Goal: Task Accomplishment & Management: Manage account settings

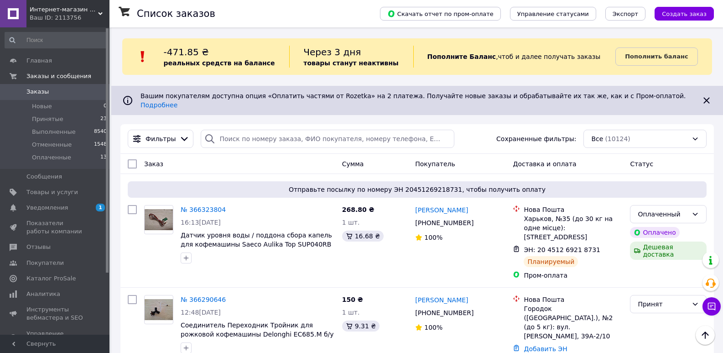
scroll to position [91, 0]
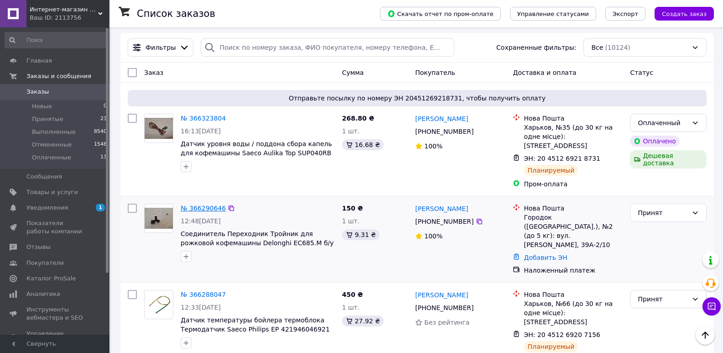
click at [208, 204] on link "№ 366290646" at bounding box center [203, 207] width 45 height 7
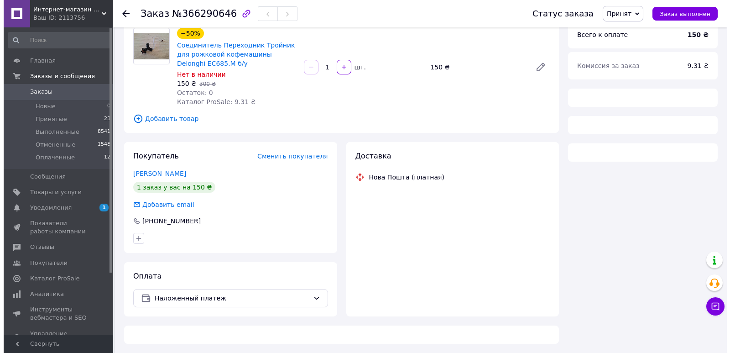
scroll to position [91, 0]
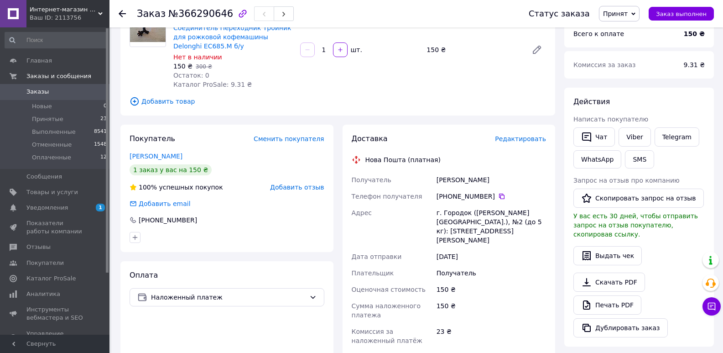
click at [510, 142] on span "Редактировать" at bounding box center [520, 138] width 51 height 7
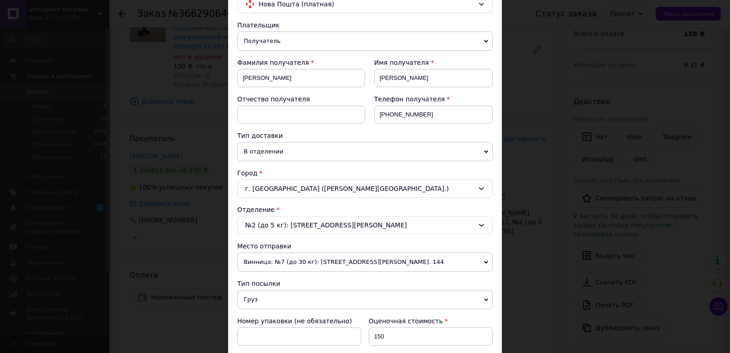
scroll to position [274, 0]
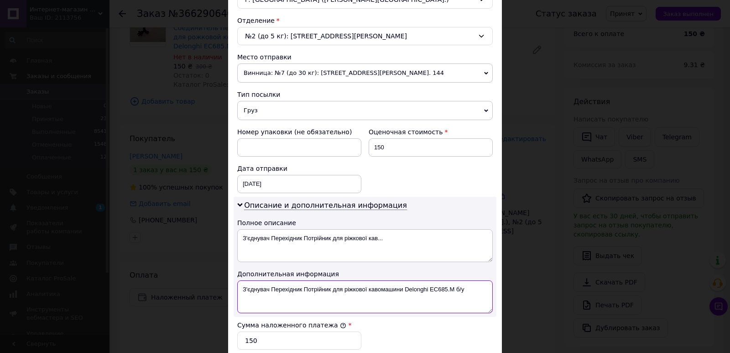
drag, startPoint x: 241, startPoint y: 291, endPoint x: 471, endPoint y: 282, distance: 230.7
click at [471, 282] on textarea "З'єднувач Перехідник Потрійник для ріжкової кавомашини Delonghi EC685.M б/у" at bounding box center [365, 296] width 256 height 33
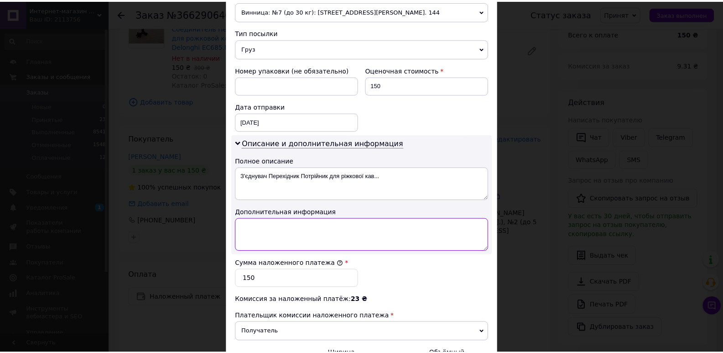
scroll to position [446, 0]
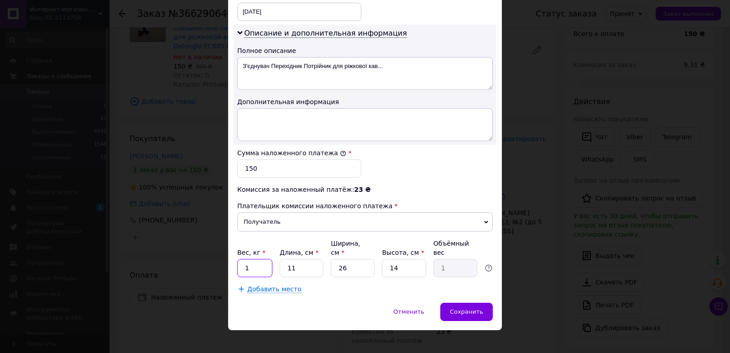
click at [251, 259] on input "1" at bounding box center [254, 268] width 35 height 18
type input "0.2"
click at [309, 260] on input "11" at bounding box center [302, 268] width 44 height 18
type input "1"
type input "0.1"
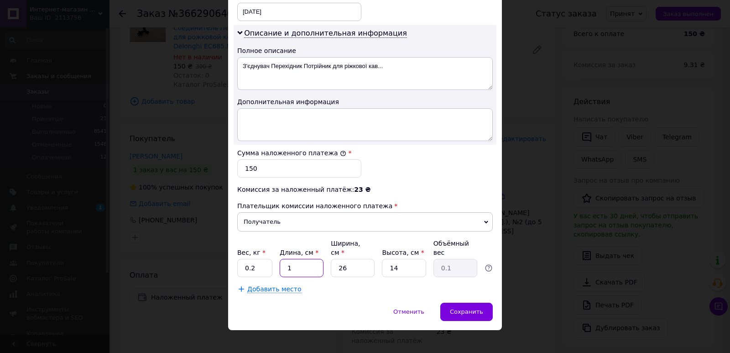
type input "18"
type input "1.64"
type input "18"
drag, startPoint x: 342, startPoint y: 258, endPoint x: 354, endPoint y: 258, distance: 11.4
click at [344, 259] on input "26" at bounding box center [353, 268] width 44 height 18
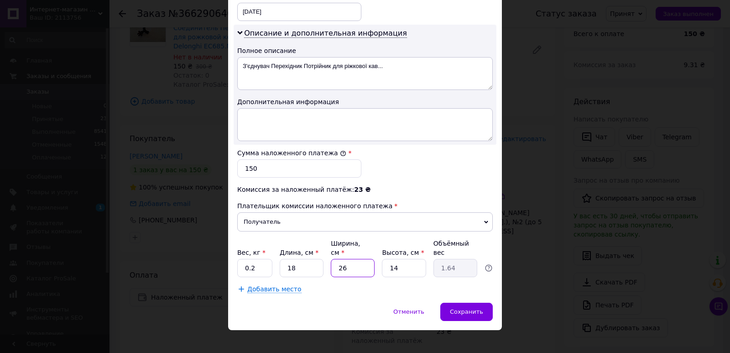
click at [354, 259] on input "26" at bounding box center [353, 268] width 44 height 18
type input "2"
type input "0.13"
type input "1"
type input "0.1"
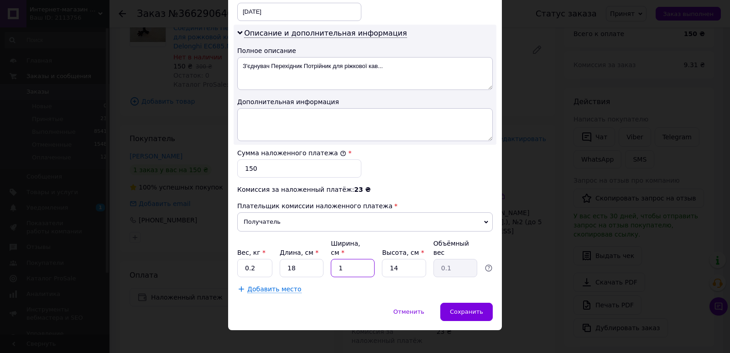
type input "11"
type input "0.69"
type input "11"
click at [410, 261] on input "14" at bounding box center [404, 268] width 44 height 18
type input "1"
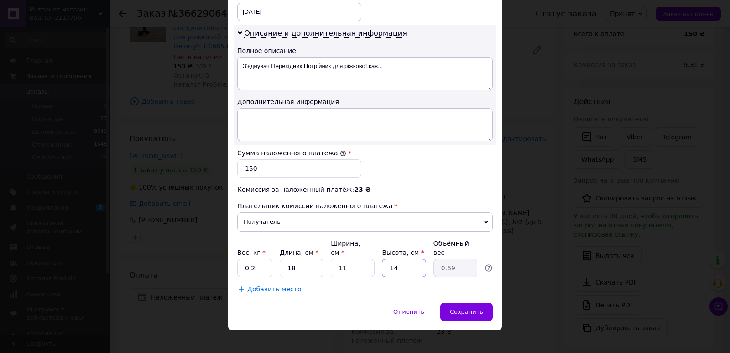
type input "0.1"
type input "5"
type input "0.25"
type input "5"
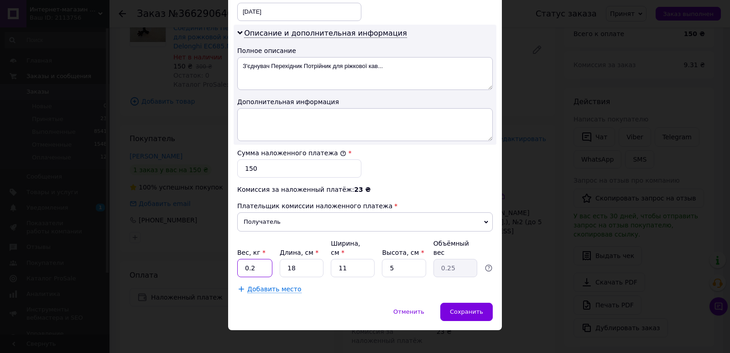
click at [261, 259] on input "0.2" at bounding box center [254, 268] width 35 height 18
type input "0.25"
click at [465, 308] on span "Сохранить" at bounding box center [466, 311] width 33 height 7
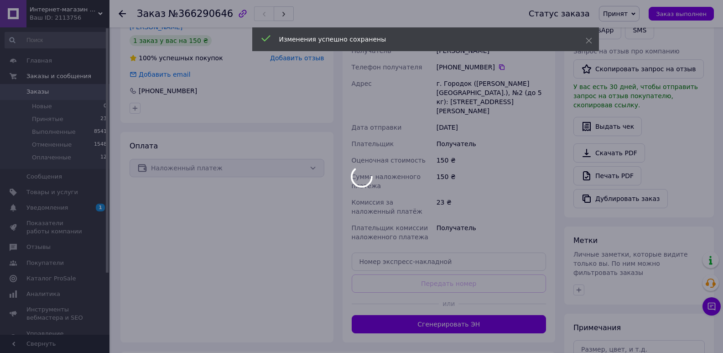
scroll to position [228, 0]
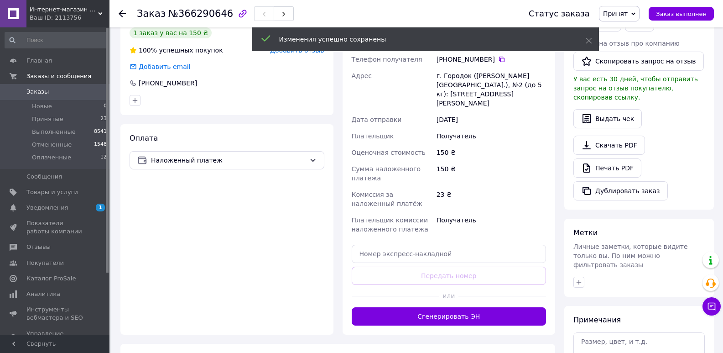
click at [453, 307] on button "Сгенерировать ЭН" at bounding box center [449, 316] width 195 height 18
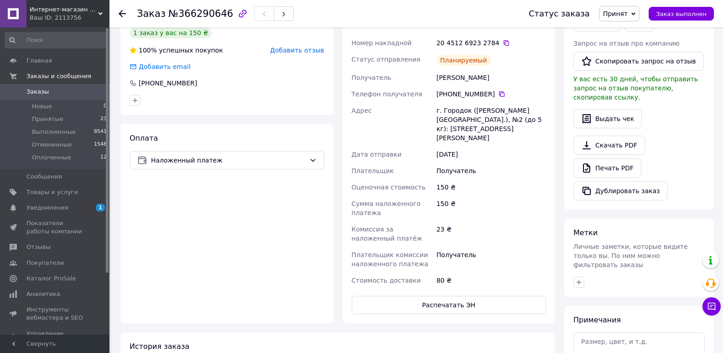
scroll to position [0, 0]
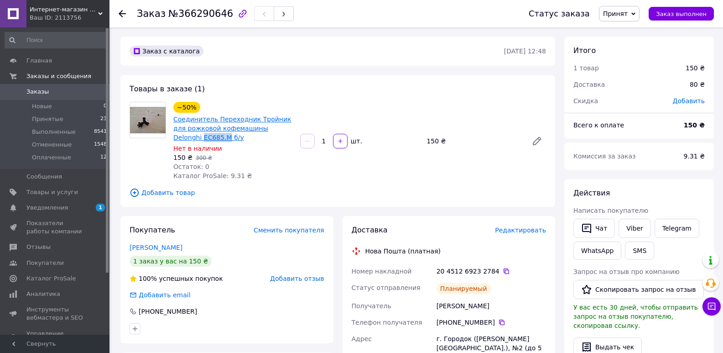
drag, startPoint x: 170, startPoint y: 137, endPoint x: 198, endPoint y: 137, distance: 27.4
click at [198, 137] on div "−50% Соединитель Переходник Тройник для рожковой кофемашины Delonghi EC685.M б/…" at bounding box center [233, 141] width 127 height 82
copy link "EC685.M"
click at [47, 86] on link "Заказы 0" at bounding box center [56, 92] width 112 height 16
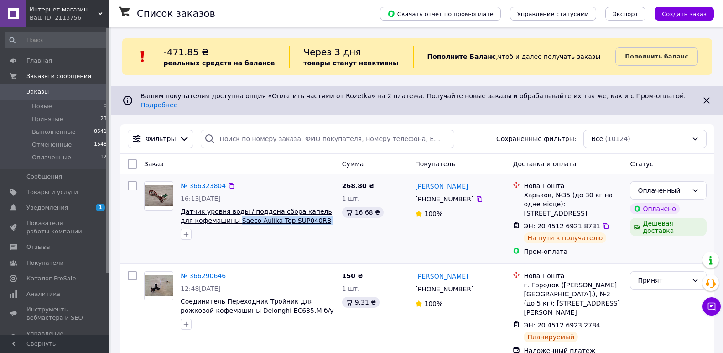
drag, startPoint x: 333, startPoint y: 214, endPoint x: 223, endPoint y: 216, distance: 109.5
click at [223, 216] on span "Датчик уровня воды / поддона сбора капель для кофемашины Saeco Aulika Top SUP04…" at bounding box center [258, 216] width 154 height 18
copy span "Saeco Aulika Top SUP040RB б/у 81014"
click at [310, 237] on div "№ 366323804 16:13[DATE] Датчик уровня воды / поддона сбора капель для кофемашин…" at bounding box center [240, 219] width 198 height 82
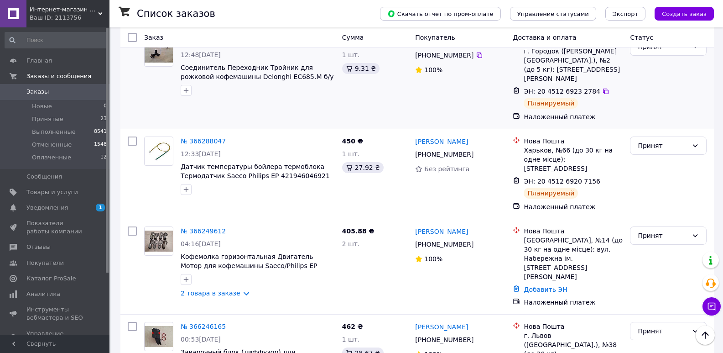
scroll to position [274, 0]
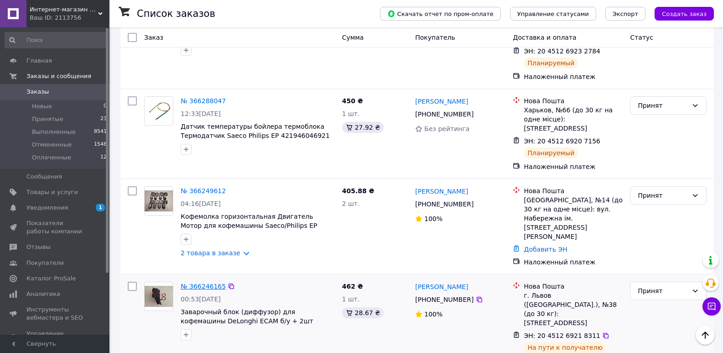
click at [203, 283] on link "№ 366246165" at bounding box center [203, 286] width 45 height 7
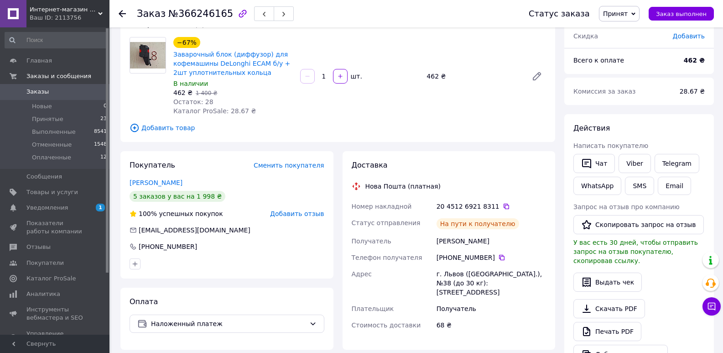
scroll to position [46, 0]
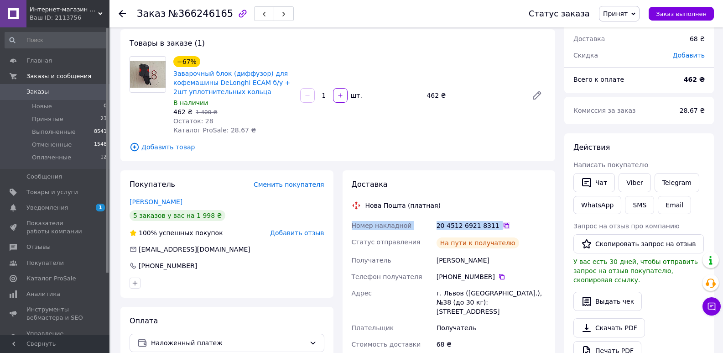
drag, startPoint x: 349, startPoint y: 224, endPoint x: 495, endPoint y: 223, distance: 145.6
click at [495, 223] on div "Доставка Нова Пошта (платная) Номер накладной 20 4512 6921 8311   Статус отправ…" at bounding box center [449, 269] width 213 height 199
copy div "Номер накладной 20 4512 6921 8311"
click at [43, 94] on span "Заказы" at bounding box center [37, 92] width 22 height 8
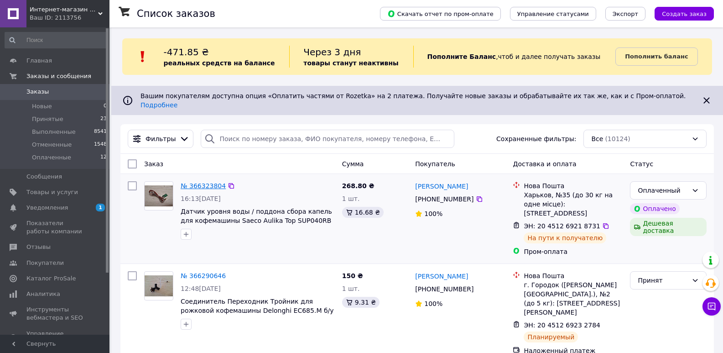
click at [200, 182] on link "№ 366323804" at bounding box center [203, 185] width 45 height 7
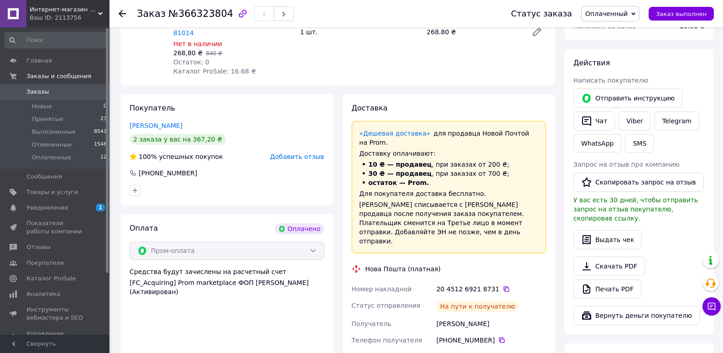
scroll to position [228, 0]
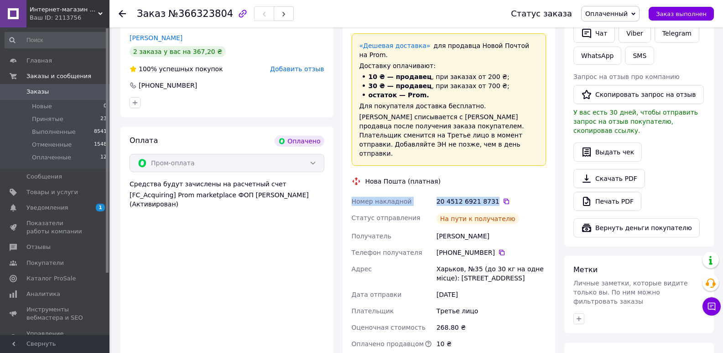
drag, startPoint x: 351, startPoint y: 174, endPoint x: 491, endPoint y: 175, distance: 139.7
click at [491, 193] on div "Номер накладной 20 4512 6921 8731   Статус отправления На пути к получателю Пол…" at bounding box center [449, 289] width 199 height 192
copy div "Номер накладной 20 4512 6921 8731"
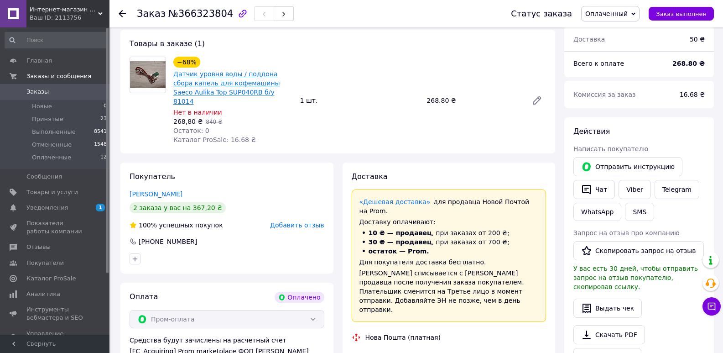
scroll to position [46, 0]
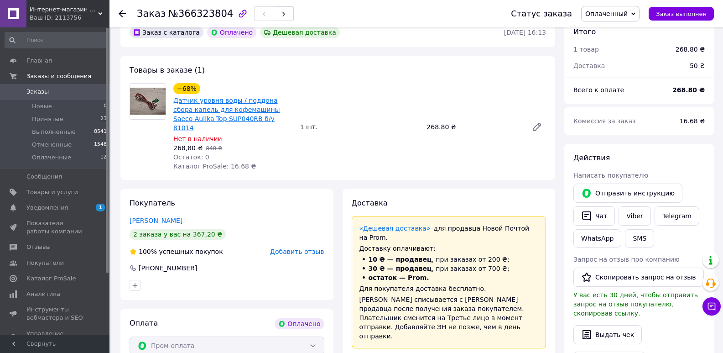
click at [213, 101] on link "Датчик уровня воды / поддона сбора капель для кофемашины Saeco Aulika Top SUP04…" at bounding box center [226, 114] width 107 height 35
click at [41, 131] on span "Выполненные" at bounding box center [54, 132] width 44 height 8
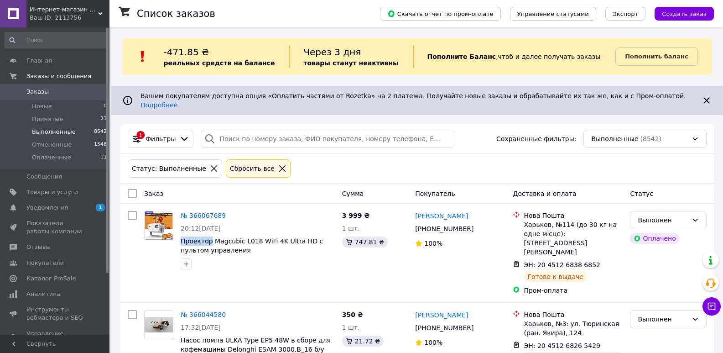
drag, startPoint x: 180, startPoint y: 235, endPoint x: 219, endPoint y: 165, distance: 79.7
click at [209, 234] on div "№ 366067689 20:12[DATE] Проектор Magcubic L018 WiFi 4K Ultra HD с пультом управ…" at bounding box center [258, 240] width 162 height 66
copy span "Проектор"
click at [237, 258] on div at bounding box center [258, 263] width 158 height 15
drag, startPoint x: 181, startPoint y: 234, endPoint x: 208, endPoint y: 231, distance: 26.6
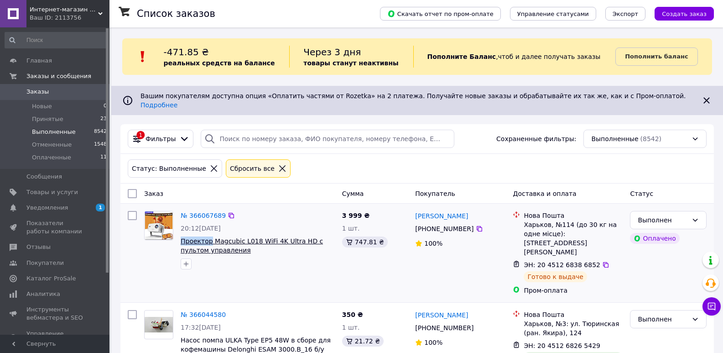
click at [208, 231] on div "№ 366067689 20:12[DATE] Проектор Magcubic L018 WiFi 4K Ultra HD с пультом управ…" at bounding box center [258, 240] width 162 height 66
copy span "Проектор"
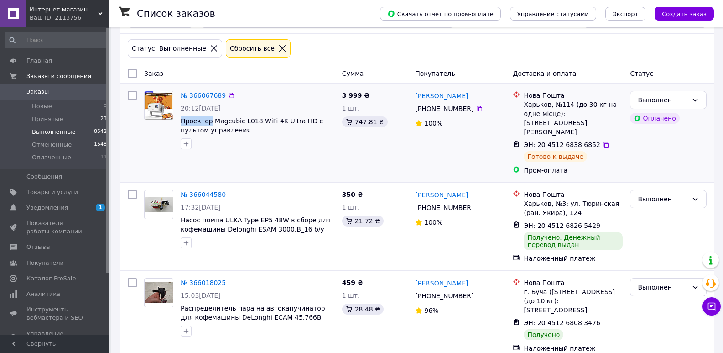
scroll to position [137, 0]
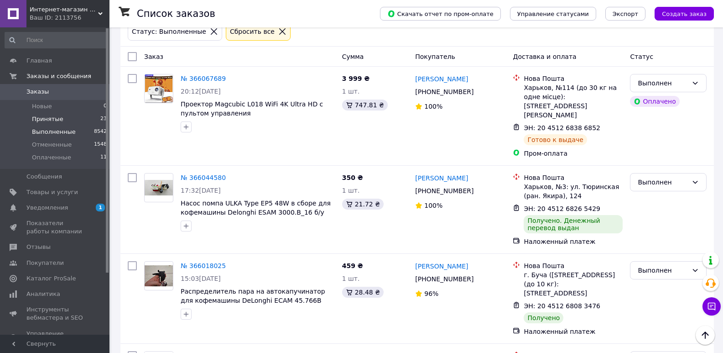
click at [47, 119] on span "Принятые" at bounding box center [47, 119] width 31 height 8
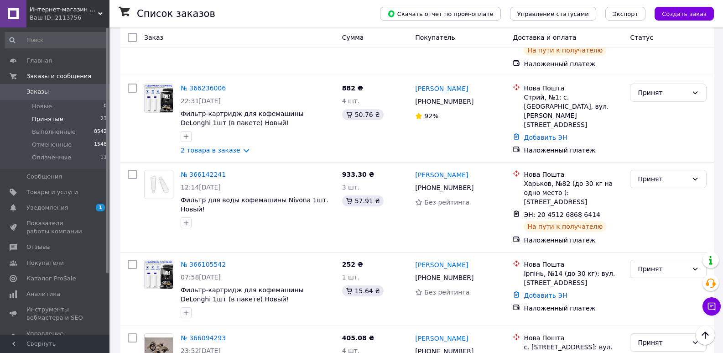
scroll to position [456, 0]
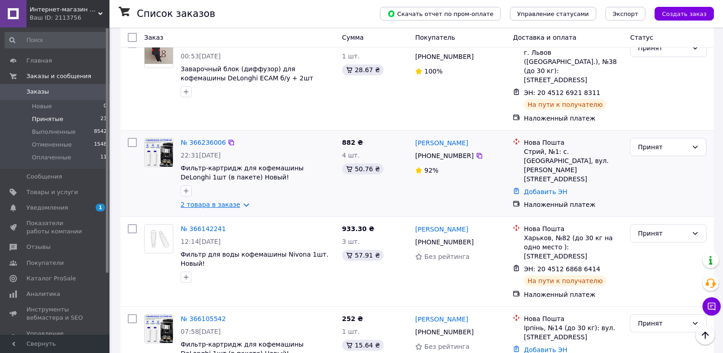
click at [211, 201] on link "2 товара в заказе" at bounding box center [211, 204] width 60 height 7
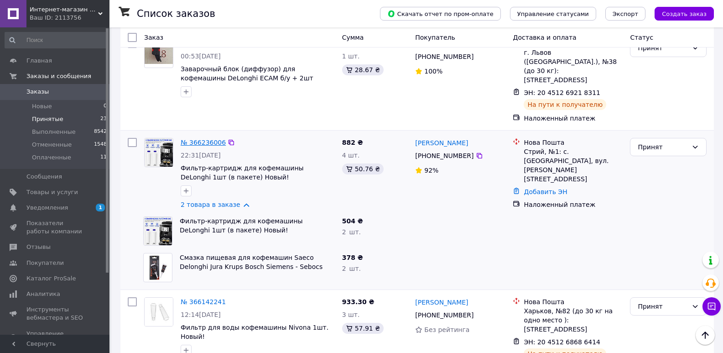
click at [206, 139] on link "№ 366236006" at bounding box center [203, 142] width 45 height 7
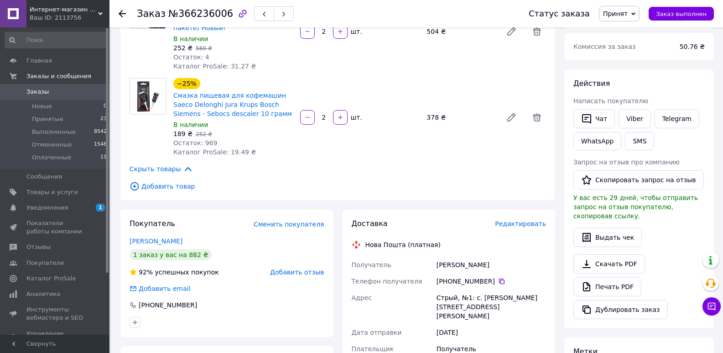
scroll to position [152, 0]
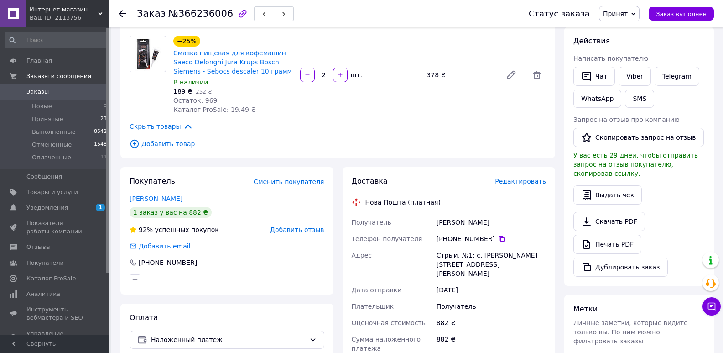
click at [42, 91] on span "Заказы" at bounding box center [37, 92] width 22 height 8
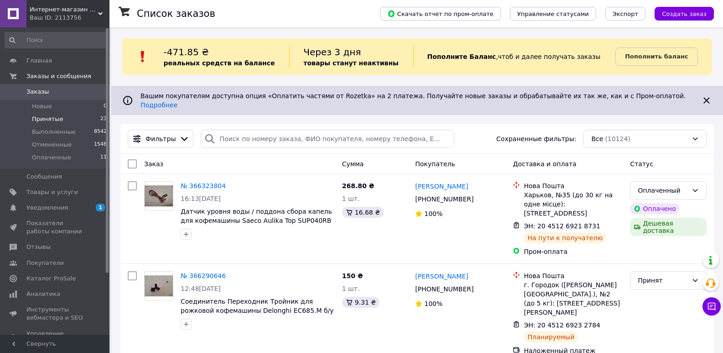
click at [50, 119] on span "Принятые" at bounding box center [47, 119] width 31 height 8
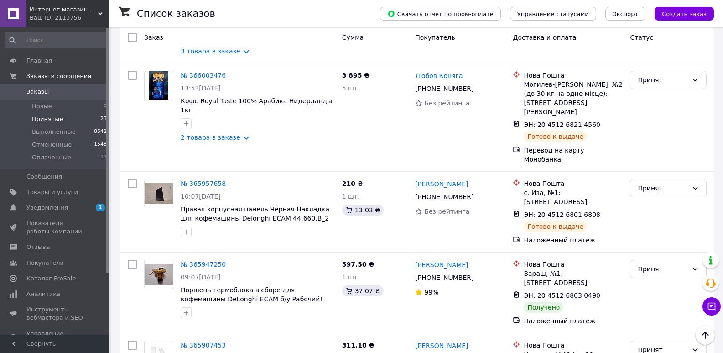
scroll to position [867, 0]
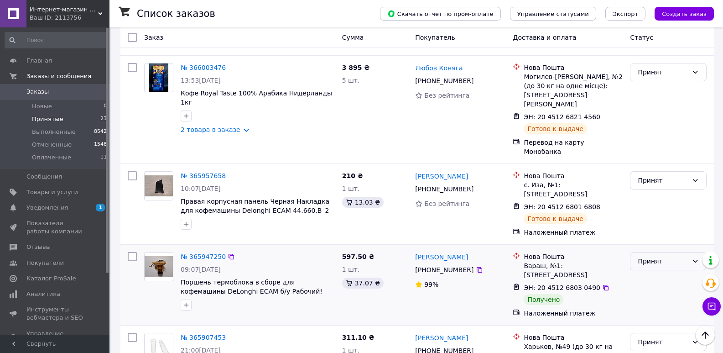
click at [669, 256] on div "Принят" at bounding box center [663, 261] width 50 height 10
click at [662, 181] on li "Выполнен" at bounding box center [669, 185] width 76 height 16
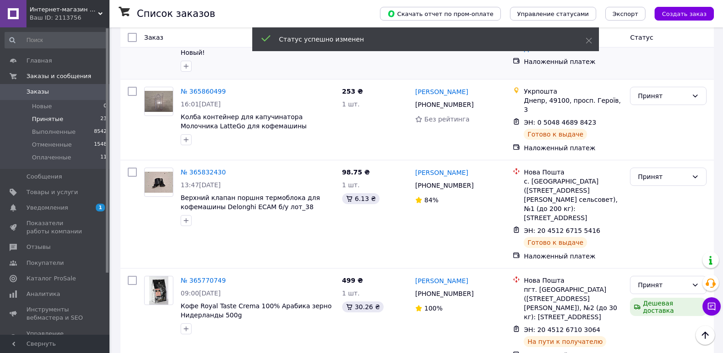
scroll to position [1232, 0]
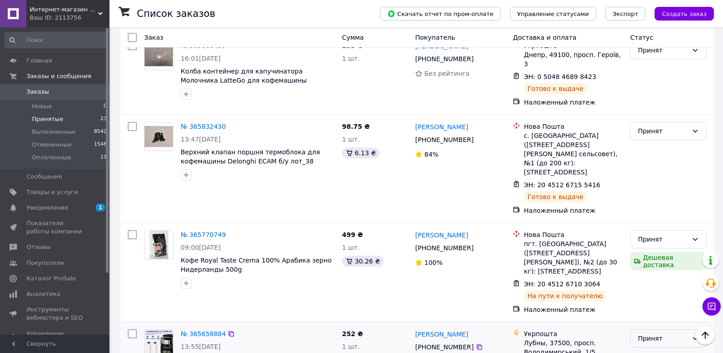
drag, startPoint x: 675, startPoint y: 222, endPoint x: 670, endPoint y: 230, distance: 9.6
click at [673, 333] on div "Принят" at bounding box center [663, 338] width 50 height 10
click at [666, 237] on li "Выполнен" at bounding box center [669, 242] width 76 height 16
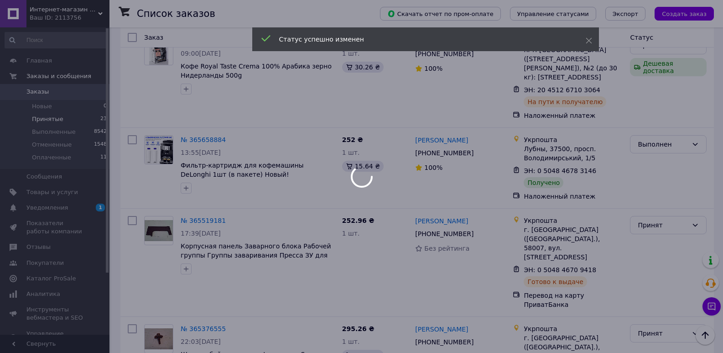
scroll to position [1460, 0]
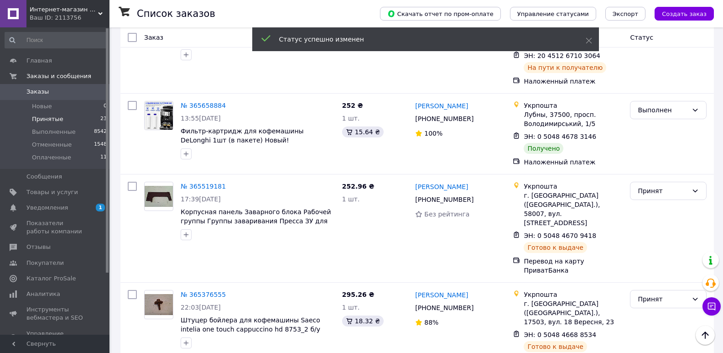
click at [662, 255] on li "Выполнен" at bounding box center [669, 256] width 76 height 16
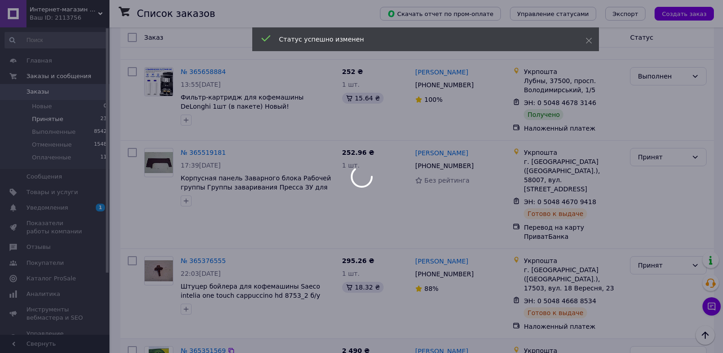
scroll to position [1536, 0]
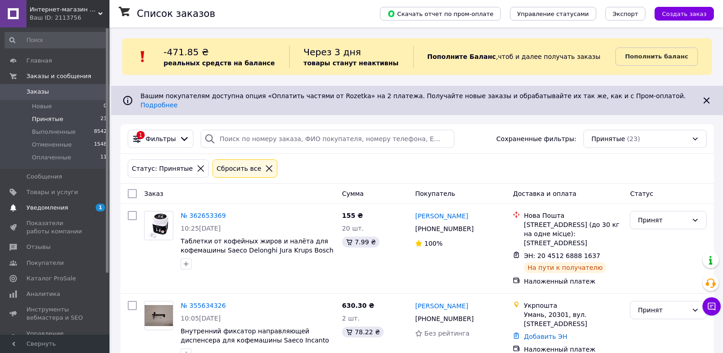
click at [49, 208] on span "Уведомления" at bounding box center [47, 208] width 42 height 8
